Goal: Find specific page/section: Find specific page/section

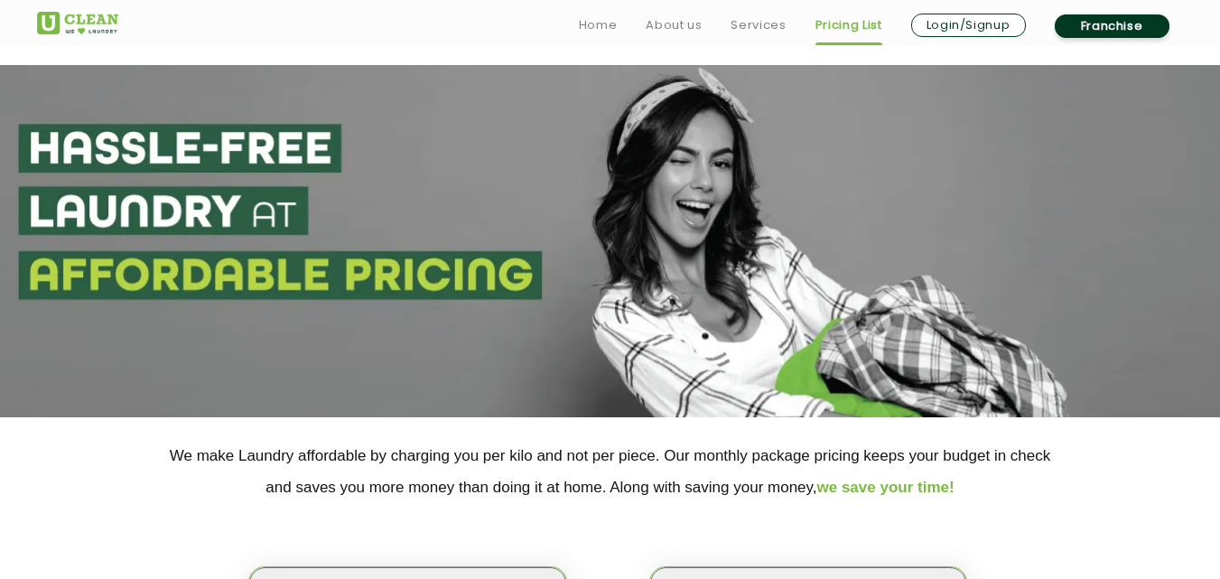
scroll to position [151, 0]
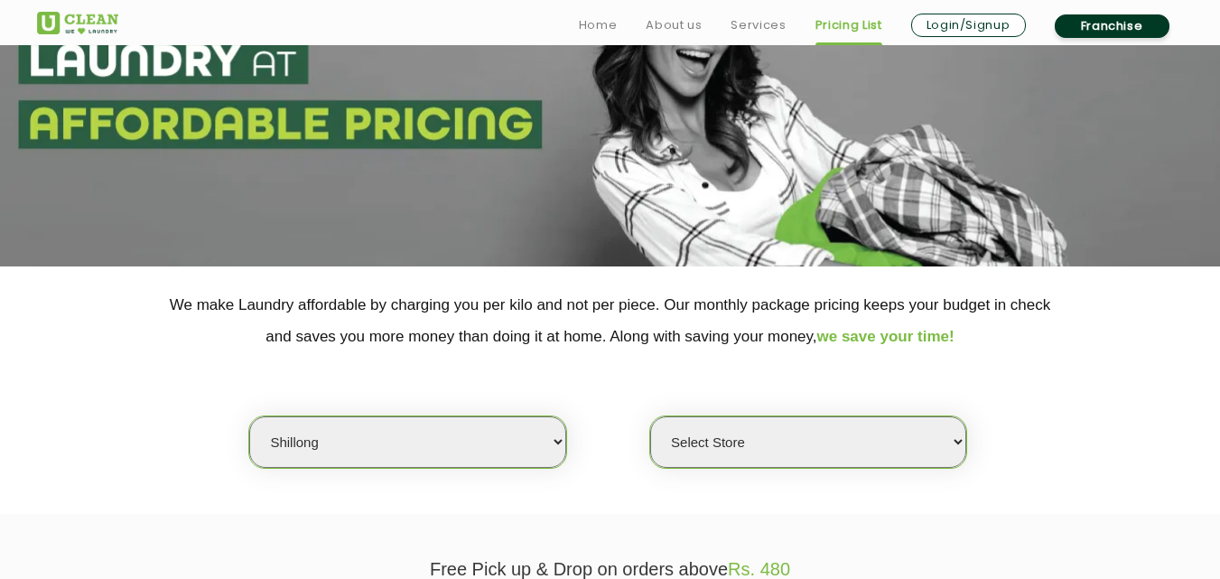
click at [319, 452] on select "Select city [GEOGRAPHIC_DATA] [GEOGRAPHIC_DATA] [GEOGRAPHIC_DATA] [GEOGRAPHIC_D…" at bounding box center [407, 441] width 316 height 51
select select "70"
click at [249, 416] on select "Select city [GEOGRAPHIC_DATA] [GEOGRAPHIC_DATA] [GEOGRAPHIC_DATA] [GEOGRAPHIC_D…" at bounding box center [407, 441] width 316 height 51
select select "0"
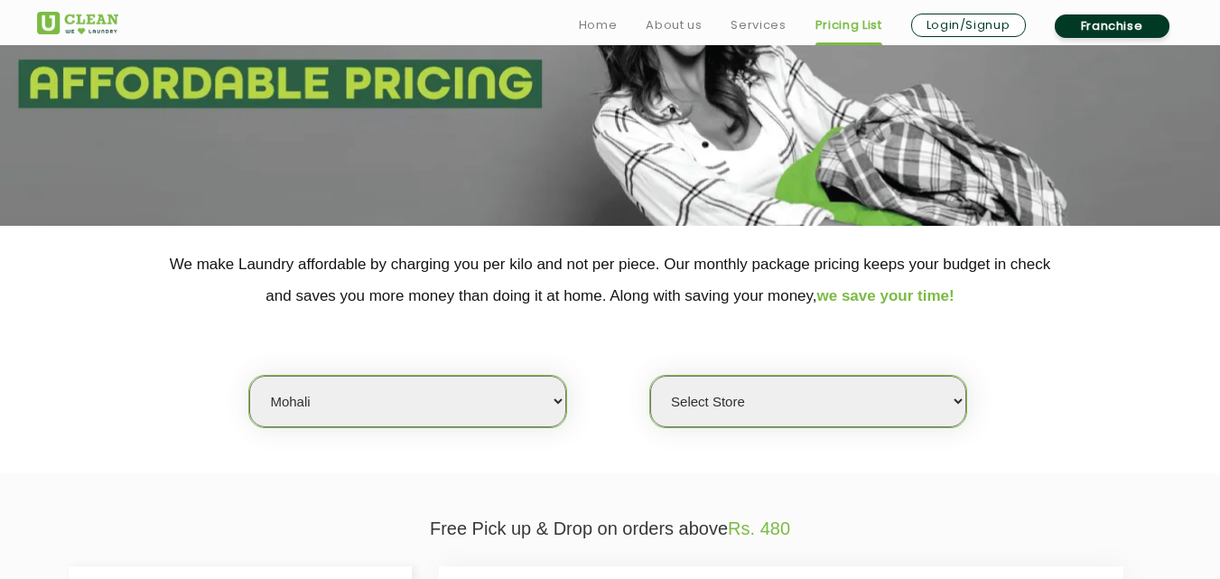
scroll to position [337, 0]
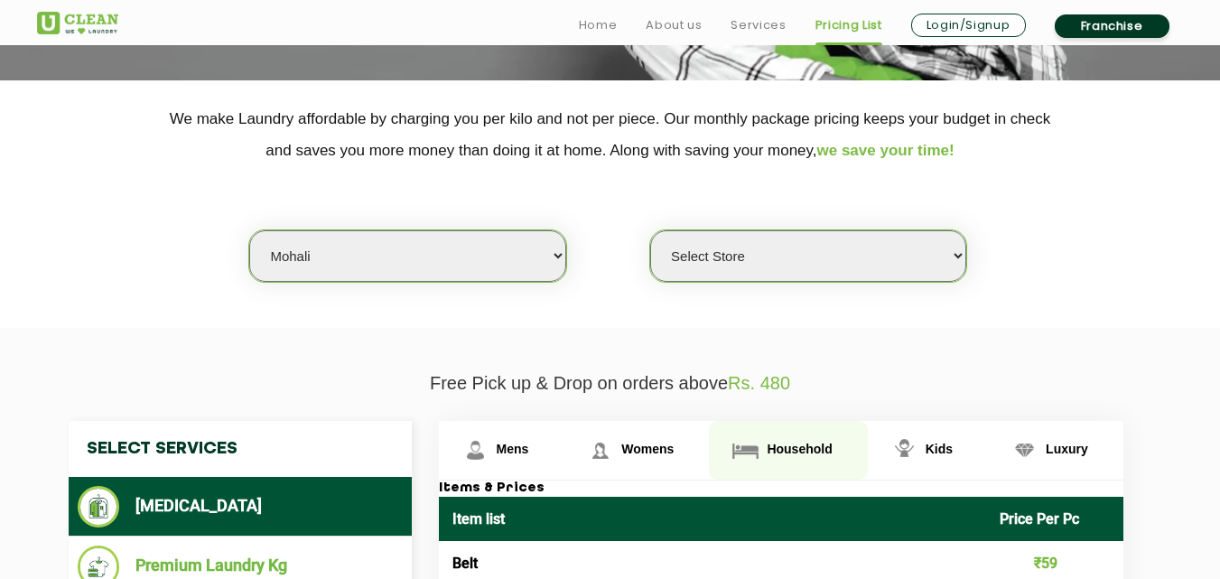
click at [565, 440] on link "Household" at bounding box center [502, 450] width 126 height 59
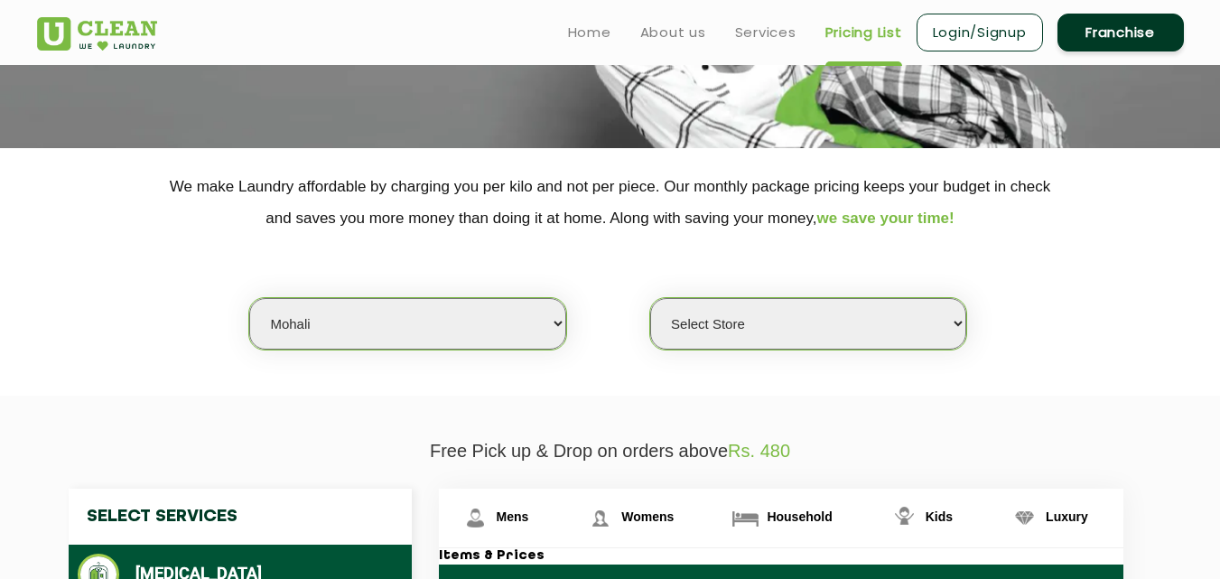
scroll to position [265, 0]
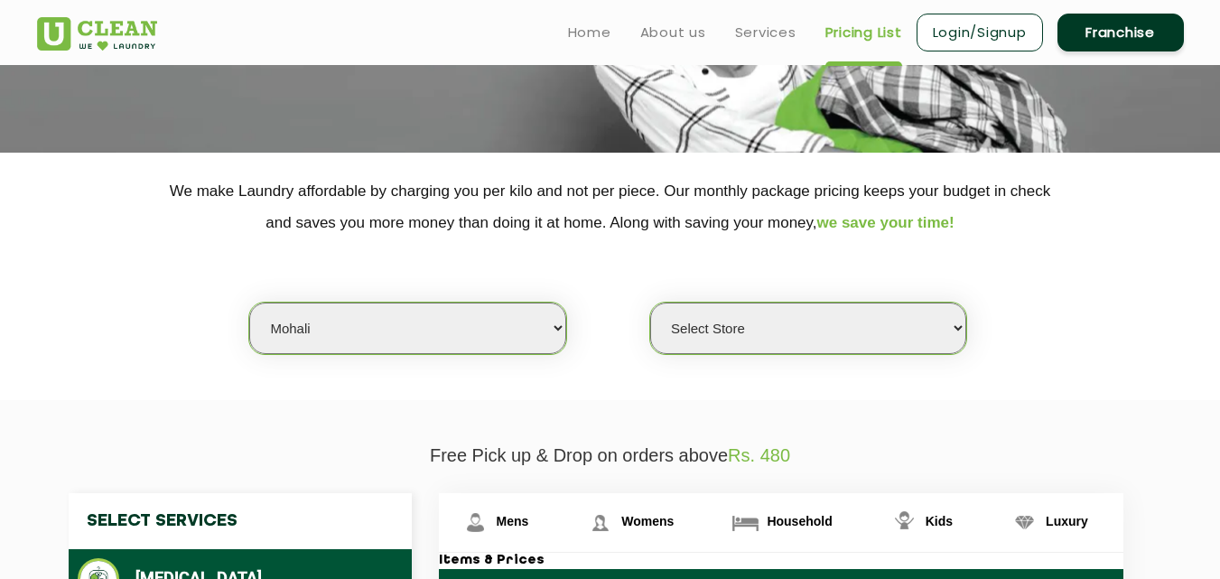
click at [302, 318] on select "Select city [GEOGRAPHIC_DATA] [GEOGRAPHIC_DATA] [GEOGRAPHIC_DATA] [GEOGRAPHIC_D…" at bounding box center [407, 328] width 316 height 51
select select "192"
click at [249, 303] on select "Select city [GEOGRAPHIC_DATA] [GEOGRAPHIC_DATA] [GEOGRAPHIC_DATA] [GEOGRAPHIC_D…" at bounding box center [407, 328] width 316 height 51
select select "0"
click at [340, 337] on select "Select city [GEOGRAPHIC_DATA] [GEOGRAPHIC_DATA] [GEOGRAPHIC_DATA] [GEOGRAPHIC_D…" at bounding box center [407, 328] width 316 height 51
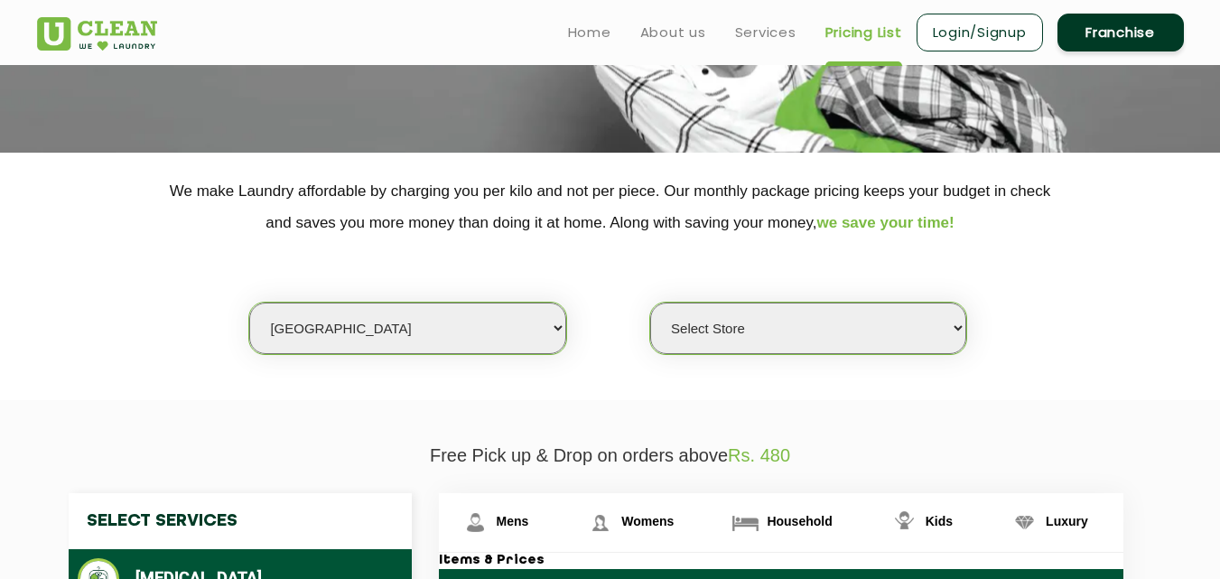
select select "14"
click at [249, 303] on select "Select city [GEOGRAPHIC_DATA] [GEOGRAPHIC_DATA] [GEOGRAPHIC_DATA] [GEOGRAPHIC_D…" at bounding box center [407, 328] width 316 height 51
select select "0"
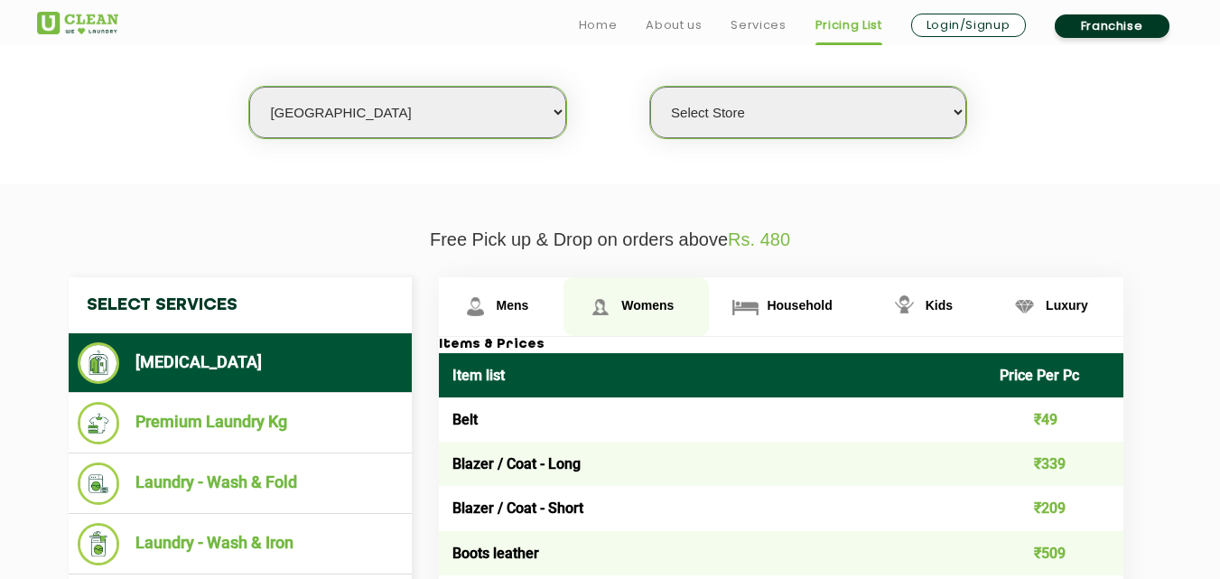
scroll to position [481, 0]
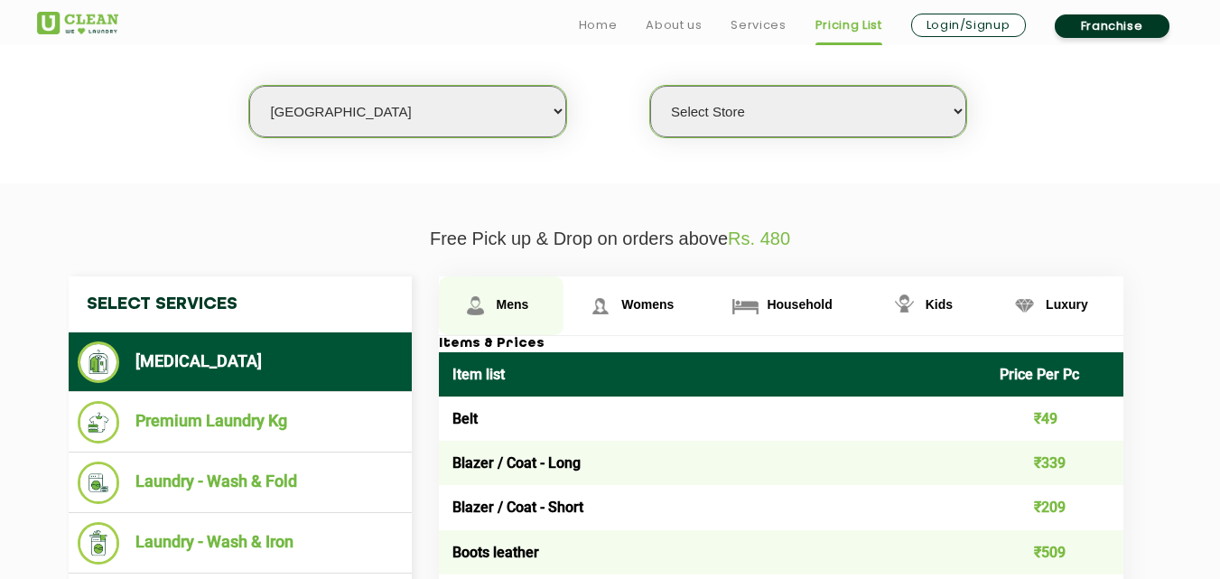
click at [510, 304] on span "Mens" at bounding box center [513, 304] width 33 height 14
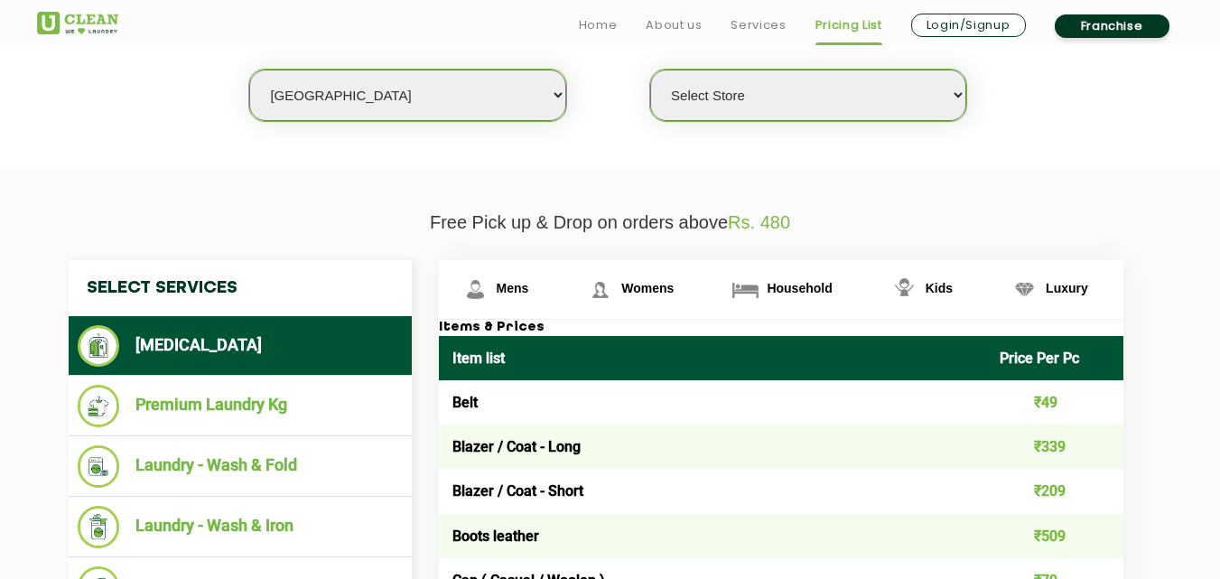
scroll to position [554, 0]
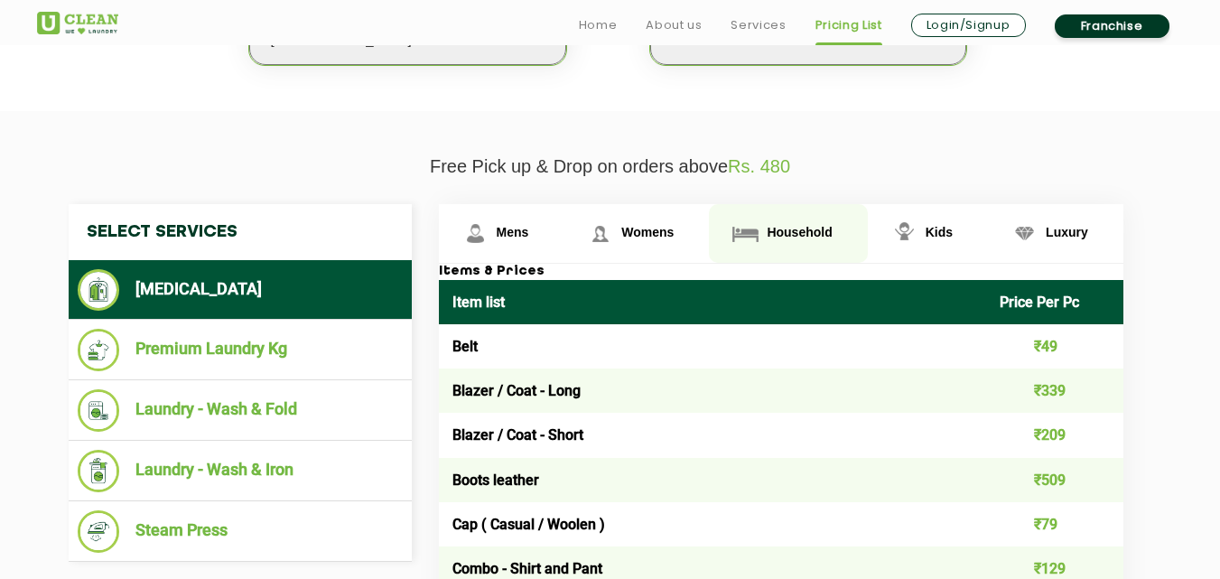
click at [529, 227] on span "Household" at bounding box center [513, 232] width 33 height 14
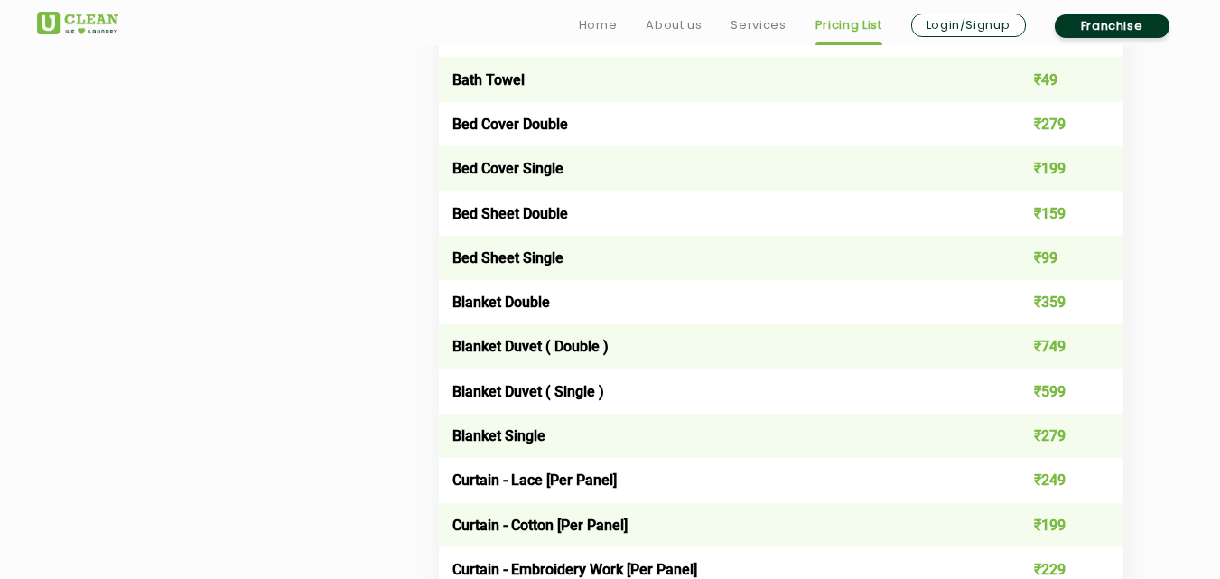
scroll to position [1222, 0]
